Goal: Task Accomplishment & Management: Use online tool/utility

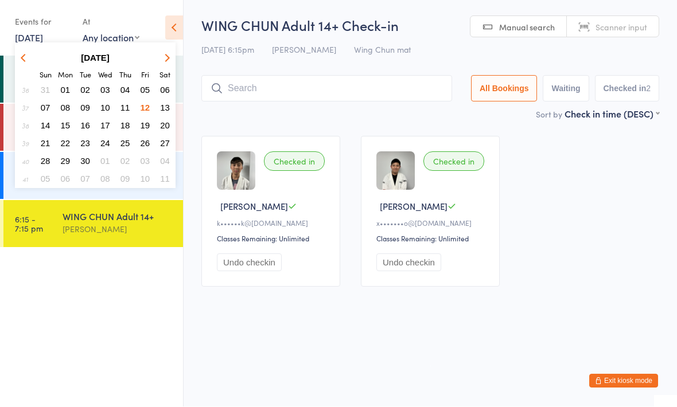
click at [168, 104] on span "13" at bounding box center [165, 108] width 10 height 10
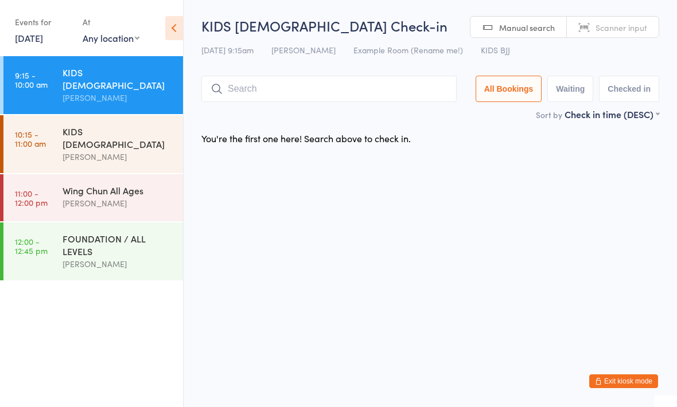
click at [57, 121] on link "10:15 - 11:00 am KIDS [DEMOGRAPHIC_DATA] [PERSON_NAME]" at bounding box center [93, 144] width 180 height 58
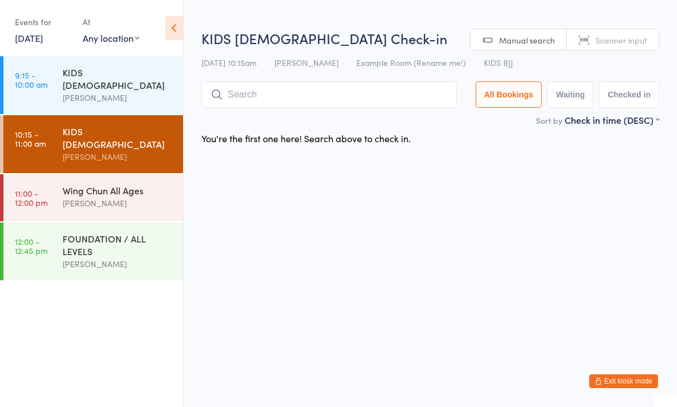
click at [32, 65] on link "9:15 - 10:00 am KIDS [DEMOGRAPHIC_DATA] [PERSON_NAME]" at bounding box center [93, 85] width 180 height 58
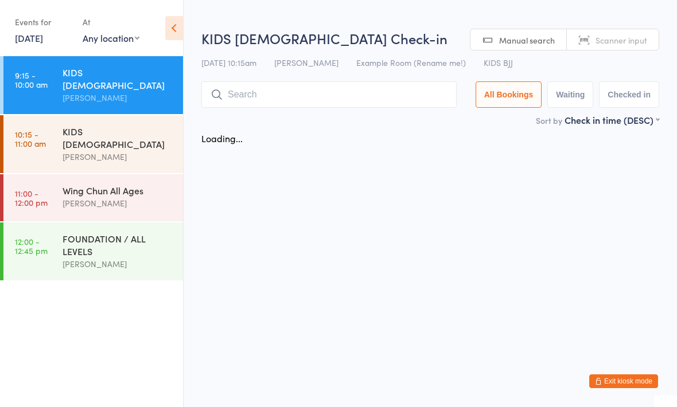
click at [53, 137] on link "10:15 - 11:00 am KIDS [DEMOGRAPHIC_DATA] [PERSON_NAME]" at bounding box center [93, 144] width 180 height 58
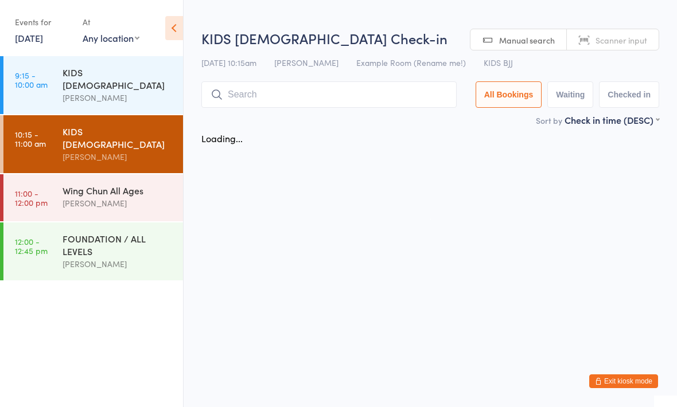
click at [59, 174] on link "11:00 - 12:00 pm Wing Chun All Ages [PERSON_NAME]" at bounding box center [93, 197] width 180 height 47
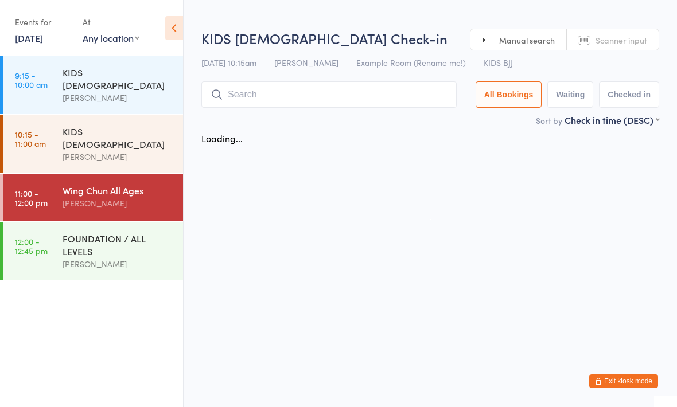
click at [56, 223] on link "12:00 - 12:45 pm FOUNDATION / ALL LEVELS [PERSON_NAME]" at bounding box center [93, 252] width 180 height 58
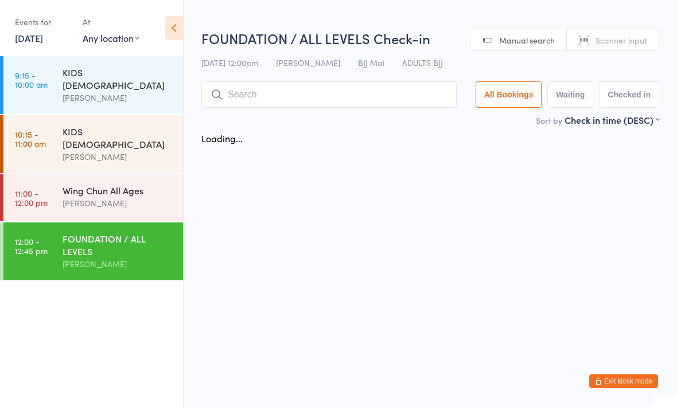
click at [10, 134] on link "10:15 - 11:00 am KIDS [DEMOGRAPHIC_DATA] [PERSON_NAME]" at bounding box center [93, 144] width 180 height 58
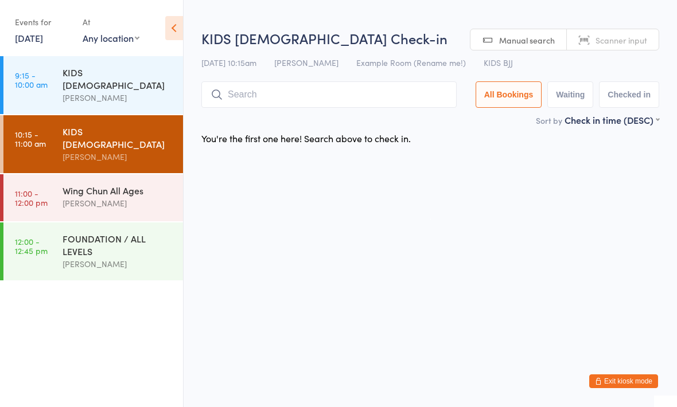
click at [385, 95] on input "search" at bounding box center [328, 94] width 255 height 26
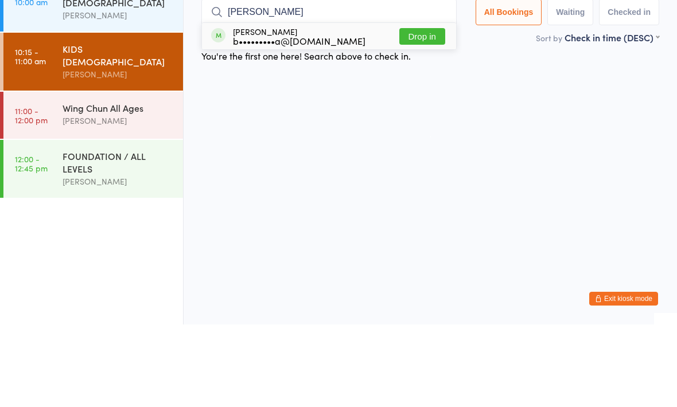
type input "[PERSON_NAME]"
click at [332, 110] on div "[PERSON_NAME] b•••••••••a@[DOMAIN_NAME]" at bounding box center [299, 119] width 132 height 18
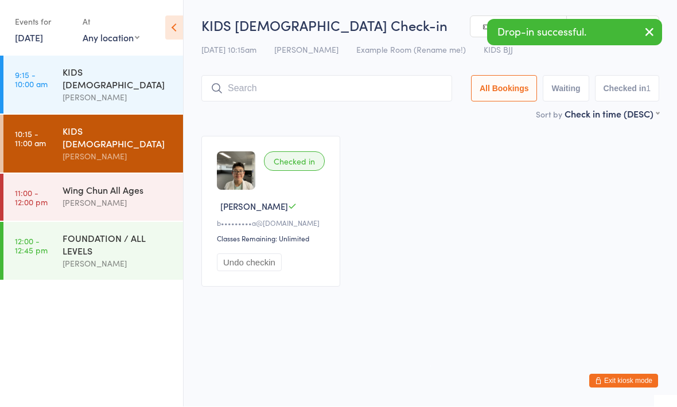
click at [157, 184] on div "Wing Chun All Ages" at bounding box center [118, 190] width 111 height 13
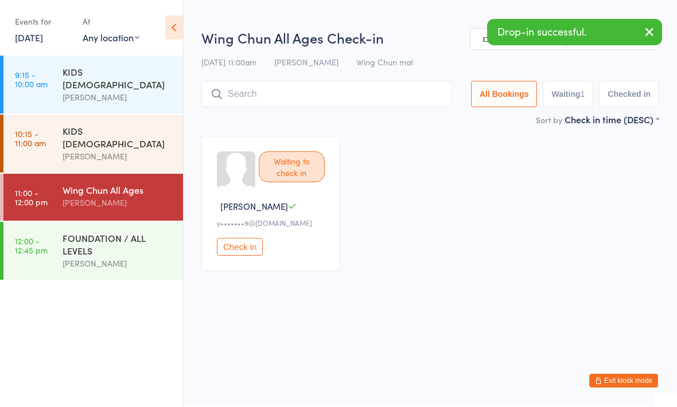
click at [340, 92] on input "search" at bounding box center [326, 94] width 251 height 26
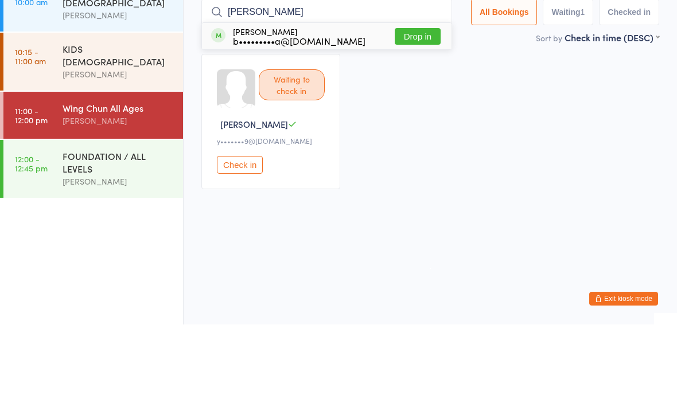
type input "[PERSON_NAME]"
click at [325, 119] on div "b•••••••••a@[DOMAIN_NAME]" at bounding box center [299, 123] width 132 height 9
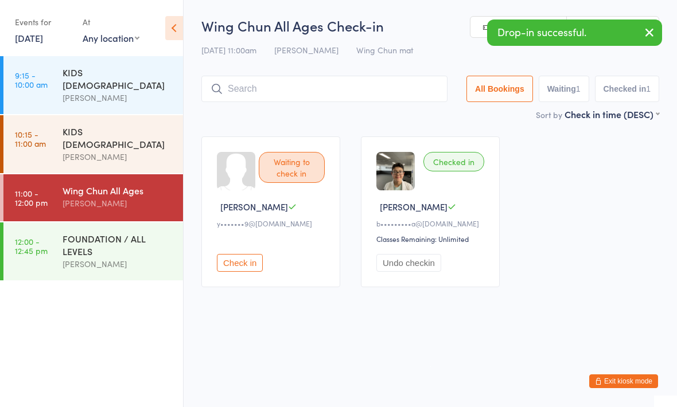
click at [63, 91] on div "[PERSON_NAME]" at bounding box center [118, 97] width 111 height 13
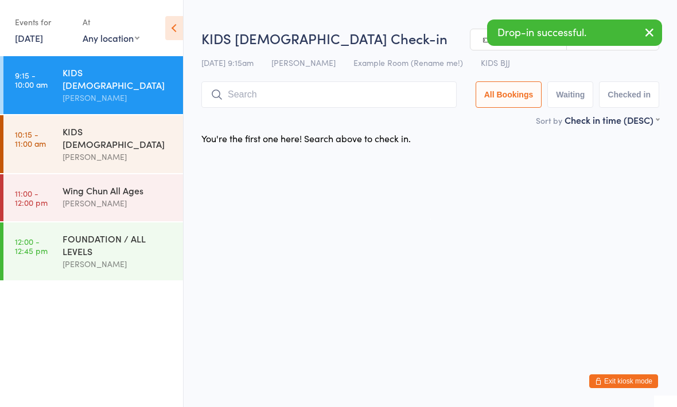
click at [247, 104] on input "search" at bounding box center [328, 94] width 255 height 26
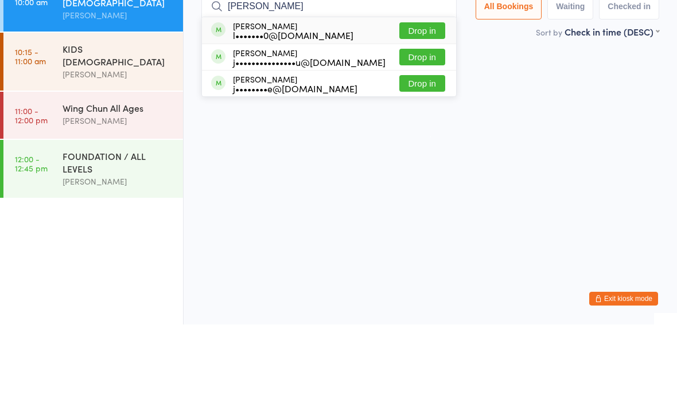
type input "[PERSON_NAME]"
click at [228, 131] on div "[PERSON_NAME] j•••••••••••••••u@[DOMAIN_NAME]" at bounding box center [298, 140] width 174 height 18
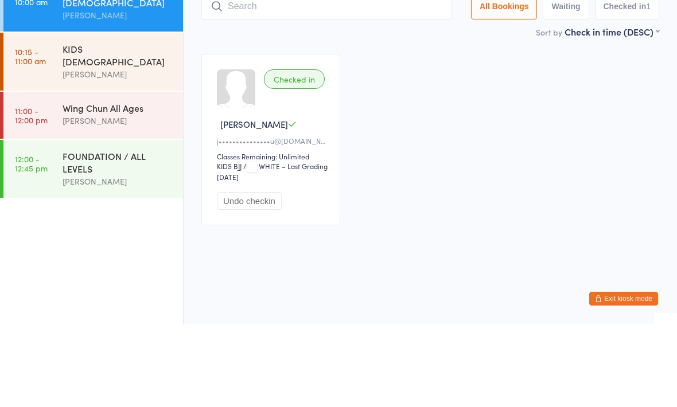
click at [305, 152] on div "Checked in" at bounding box center [294, 161] width 61 height 19
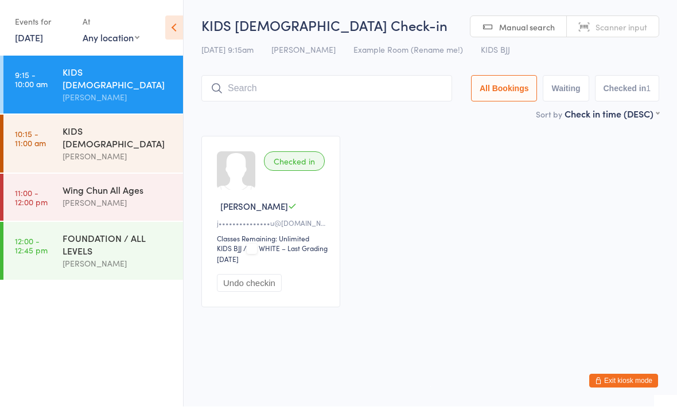
click at [260, 95] on input "search" at bounding box center [326, 89] width 251 height 26
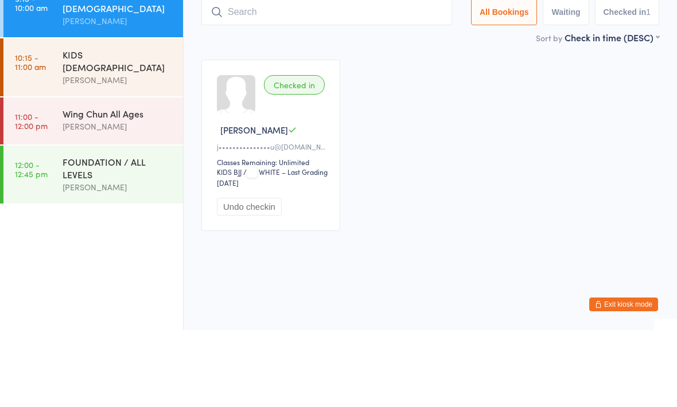
click at [456, 126] on div "Checked in Jaden F j•••••••••••••••u@[DOMAIN_NAME] Classes Remaining: Unlimited…" at bounding box center [430, 222] width 478 height 192
